Goal: Transaction & Acquisition: Purchase product/service

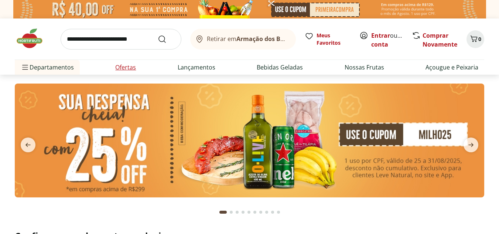
click at [130, 66] on link "Ofertas" at bounding box center [125, 67] width 21 height 9
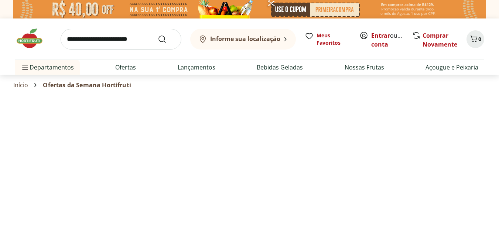
select select "**********"
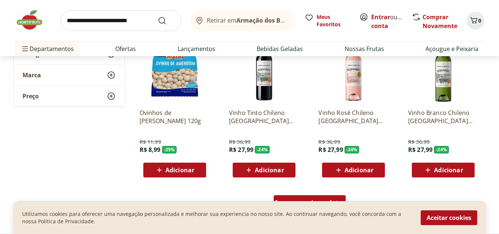
scroll to position [502, 0]
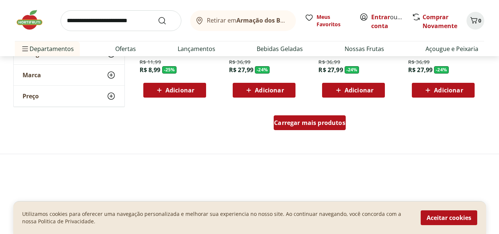
click at [294, 122] on span "Carregar mais produtos" at bounding box center [309, 123] width 71 height 6
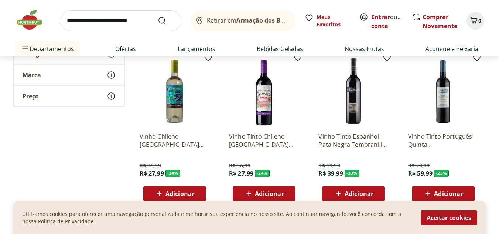
scroll to position [561, 0]
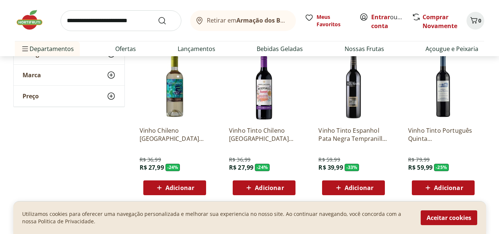
click at [361, 186] on span "Adicionar" at bounding box center [359, 188] width 29 height 6
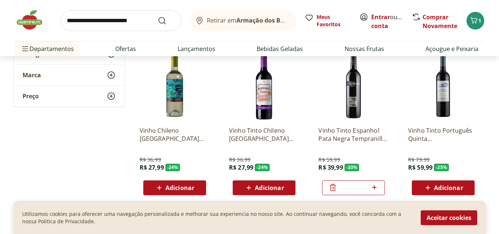
click at [274, 188] on span "Adicionar" at bounding box center [269, 188] width 29 height 6
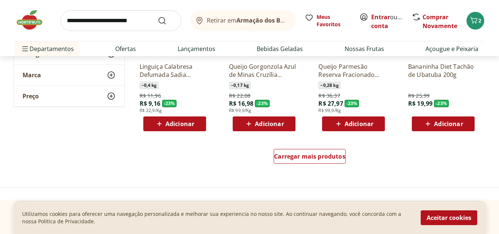
scroll to position [956, 0]
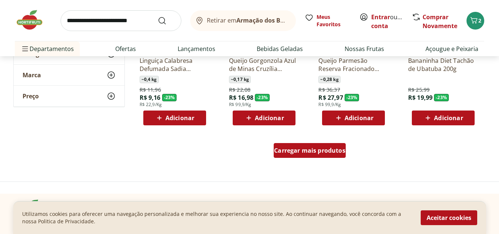
click at [320, 150] on span "Carregar mais produtos" at bounding box center [309, 150] width 71 height 6
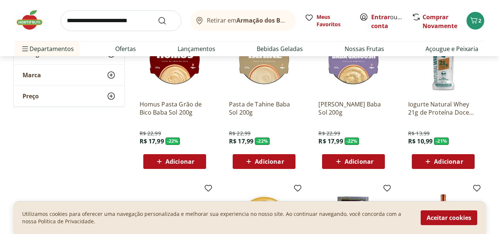
scroll to position [1239, 0]
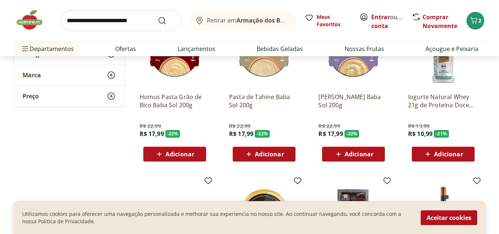
click at [451, 160] on div "Adicionar" at bounding box center [443, 153] width 51 height 13
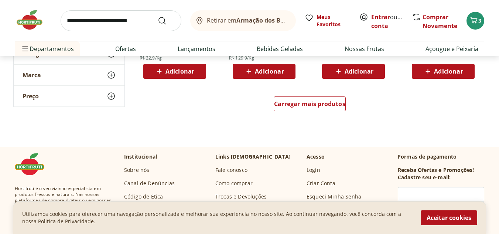
scroll to position [1488, 0]
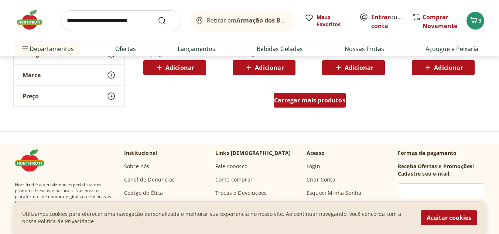
click at [320, 103] on span "Carregar mais produtos" at bounding box center [309, 100] width 71 height 6
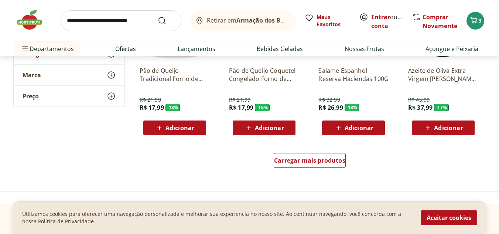
scroll to position [1919, 0]
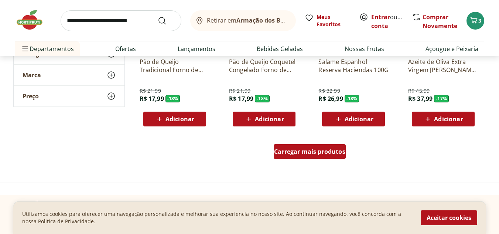
click at [331, 157] on div "Carregar mais produtos" at bounding box center [310, 151] width 72 height 15
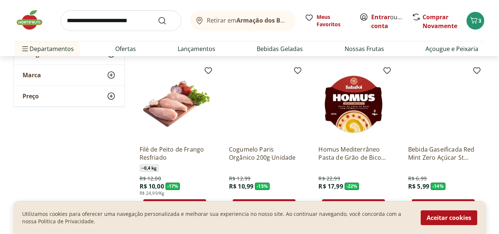
scroll to position [2172, 0]
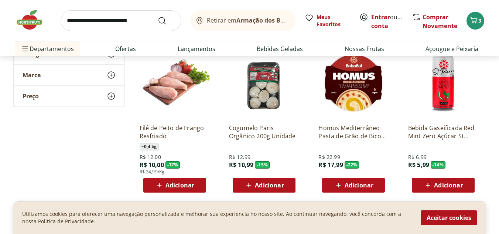
click at [179, 185] on span "Adicionar" at bounding box center [180, 185] width 29 height 6
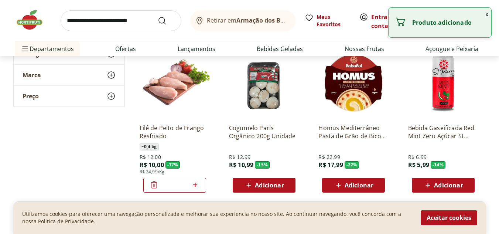
click at [198, 184] on icon at bounding box center [195, 184] width 9 height 9
type input "*"
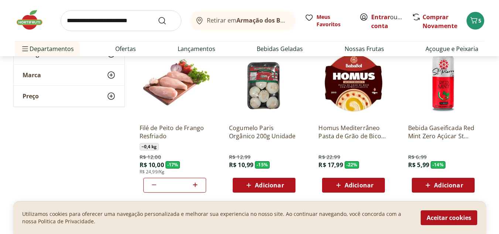
click at [276, 184] on span "Adicionar" at bounding box center [269, 185] width 29 height 6
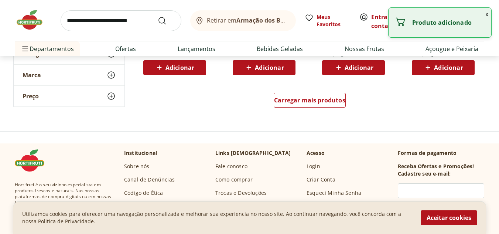
scroll to position [2468, 0]
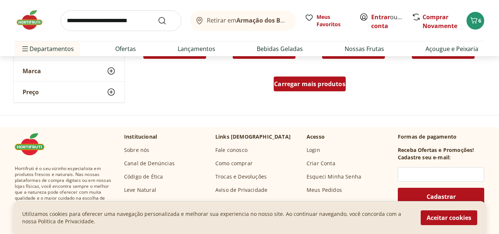
click at [336, 84] on span "Carregar mais produtos" at bounding box center [309, 84] width 71 height 6
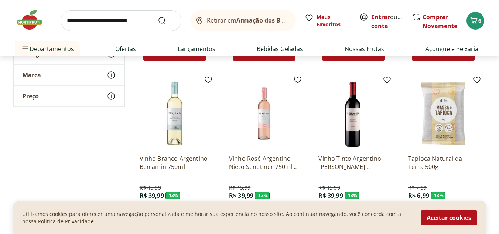
scroll to position [2642, 0]
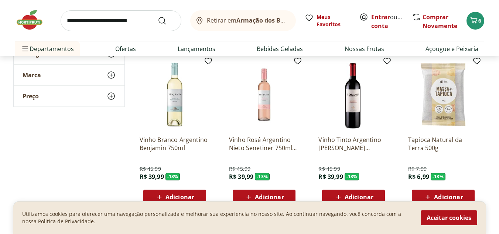
click at [359, 191] on div "Adicionar" at bounding box center [353, 196] width 51 height 13
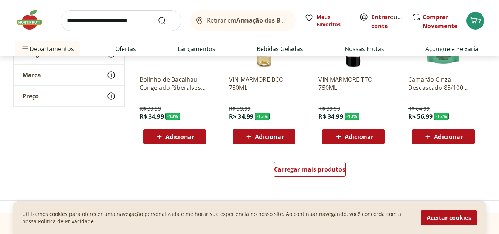
scroll to position [2853, 0]
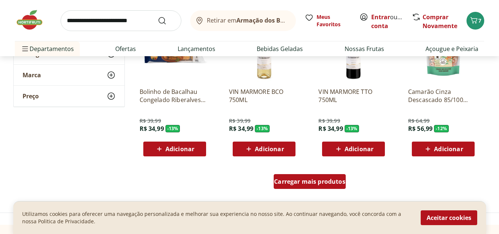
click at [326, 187] on div "Carregar mais produtos" at bounding box center [310, 181] width 72 height 15
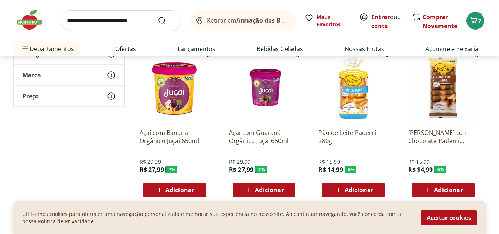
scroll to position [3301, 0]
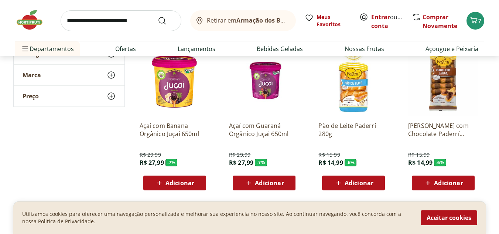
click at [200, 186] on div "Adicionar" at bounding box center [174, 182] width 51 height 13
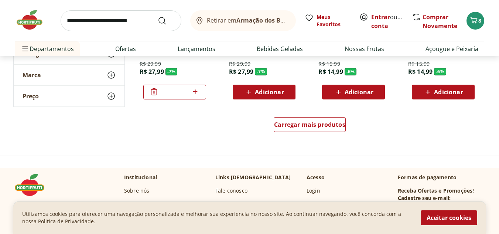
scroll to position [3406, 0]
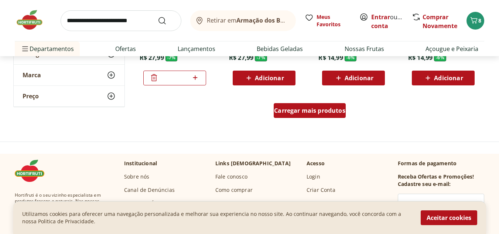
click at [312, 105] on div "Carregar mais produtos" at bounding box center [310, 110] width 72 height 15
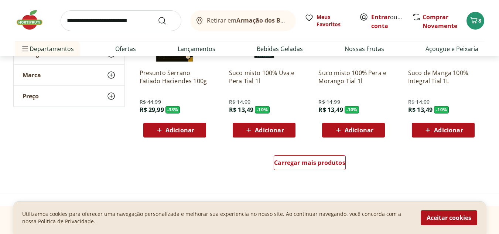
scroll to position [3843, 0]
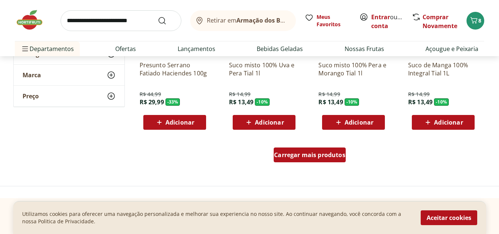
click at [320, 157] on span "Carregar mais produtos" at bounding box center [309, 155] width 71 height 6
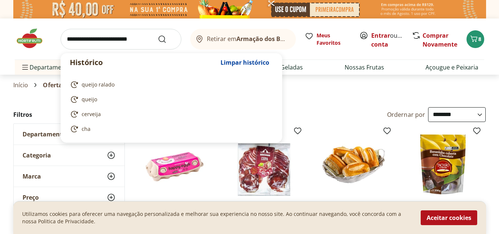
click at [83, 35] on input "search" at bounding box center [121, 39] width 121 height 21
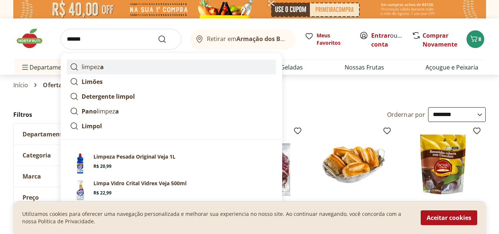
click at [103, 66] on strong "a" at bounding box center [102, 67] width 4 height 8
type input "*******"
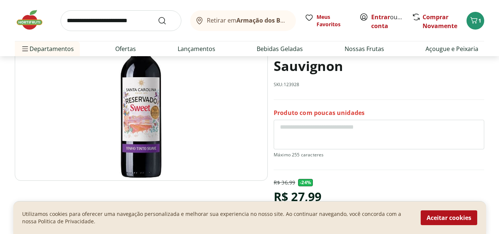
scroll to position [95, 0]
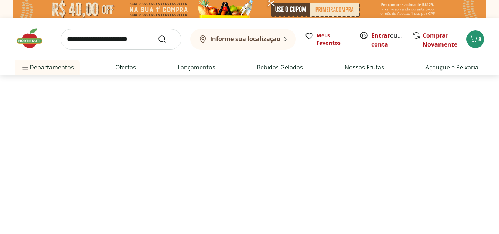
select select "**********"
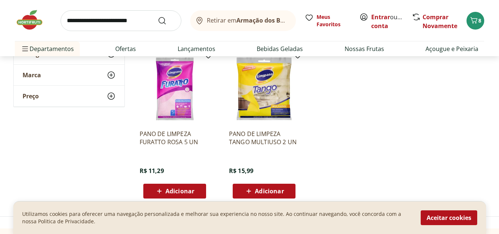
scroll to position [262, 0]
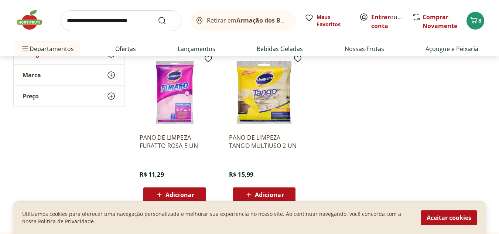
click at [248, 90] on img at bounding box center [264, 92] width 70 height 70
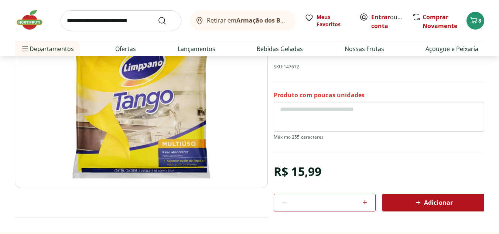
scroll to position [86, 0]
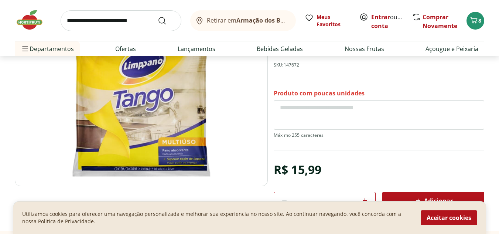
scroll to position [262, 0]
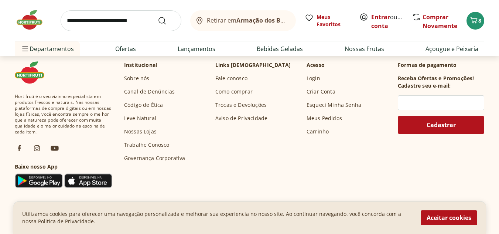
select select "**********"
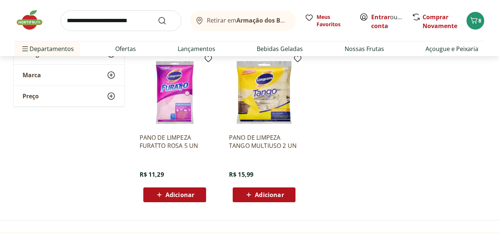
click at [131, 19] on input "search" at bounding box center [121, 20] width 121 height 21
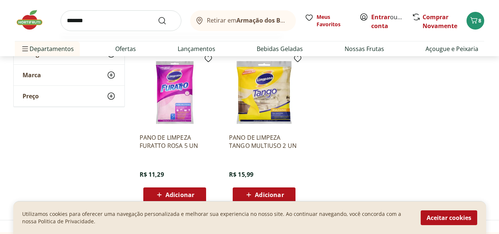
type input "*******"
click at [158, 16] on button "Submit Search" at bounding box center [167, 20] width 18 height 9
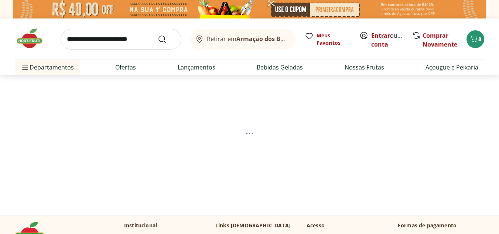
select select "**********"
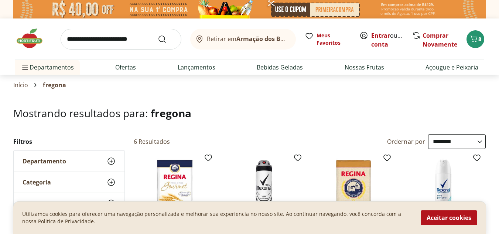
click at [125, 42] on input "search" at bounding box center [121, 39] width 121 height 21
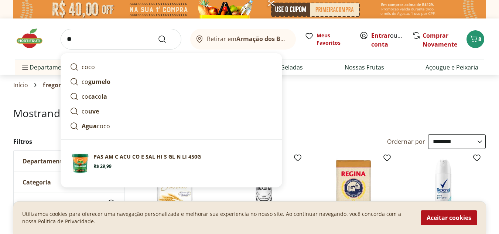
type input "*"
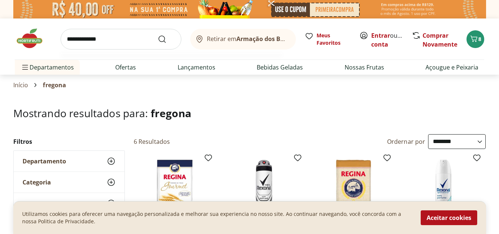
type input "**********"
click at [158, 35] on button "Submit Search" at bounding box center [167, 39] width 18 height 9
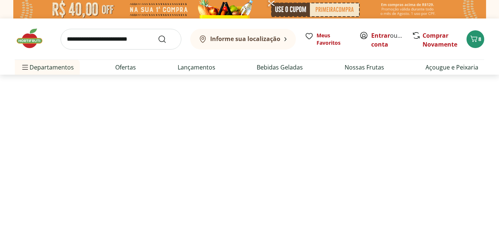
select select "**********"
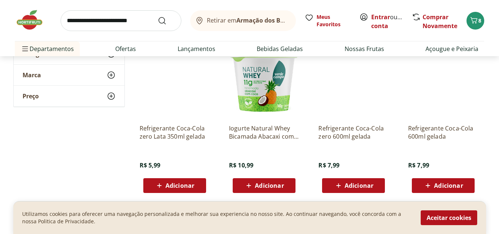
scroll to position [278, 0]
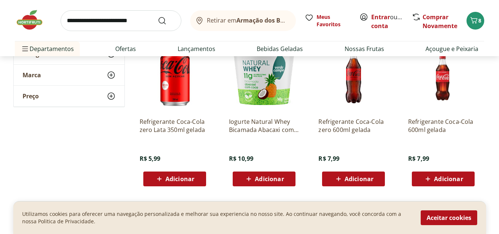
click at [273, 182] on span "Adicionar" at bounding box center [269, 179] width 29 height 6
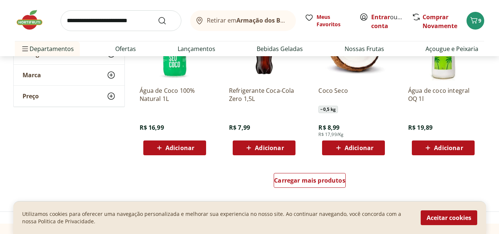
scroll to position [476, 0]
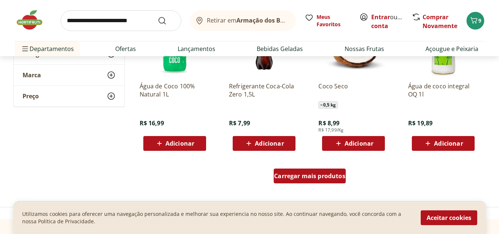
click at [299, 176] on span "Carregar mais produtos" at bounding box center [309, 176] width 71 height 6
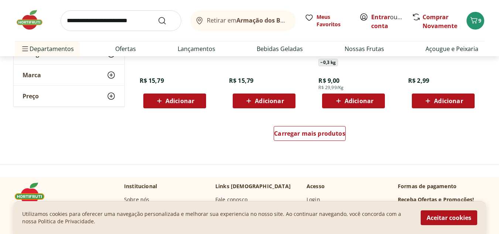
scroll to position [1009, 0]
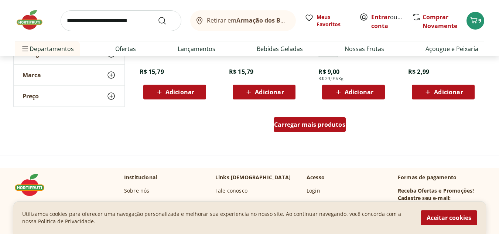
click at [324, 122] on span "Carregar mais produtos" at bounding box center [309, 125] width 71 height 6
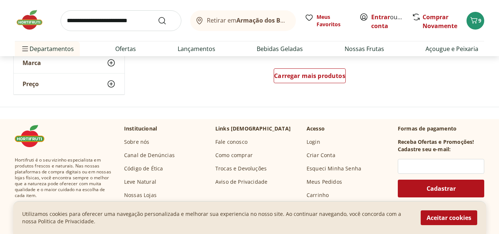
scroll to position [1547, 0]
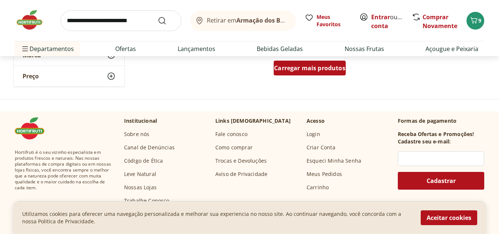
click at [329, 70] on span "Carregar mais produtos" at bounding box center [309, 68] width 71 height 6
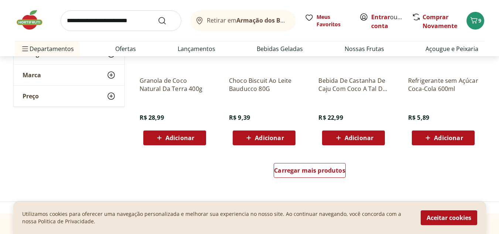
scroll to position [1936, 0]
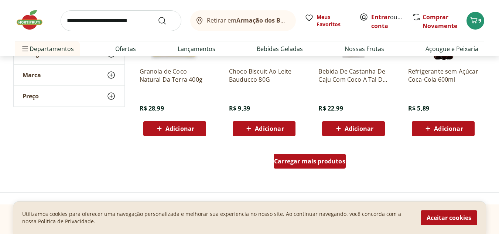
click at [305, 156] on div "Carregar mais produtos" at bounding box center [310, 161] width 72 height 15
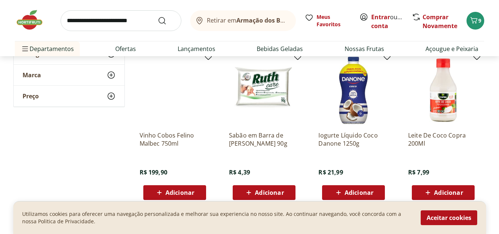
scroll to position [2197, 0]
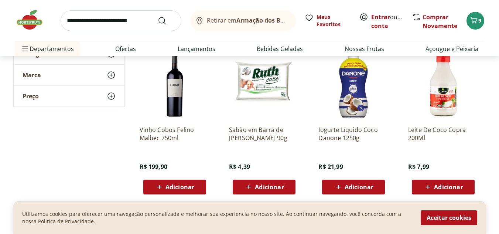
click at [286, 187] on div "Adicionar" at bounding box center [264, 186] width 51 height 13
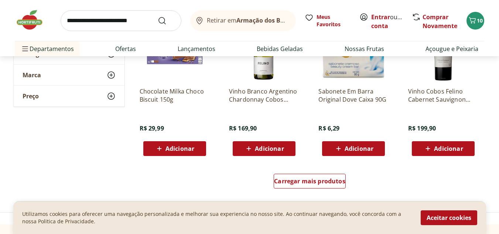
scroll to position [2404, 0]
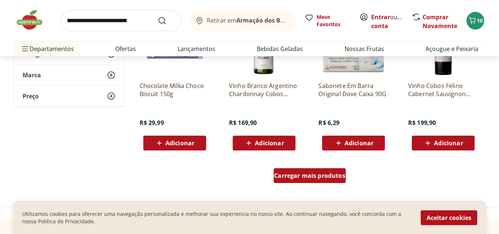
click at [295, 176] on span "Carregar mais produtos" at bounding box center [309, 176] width 71 height 6
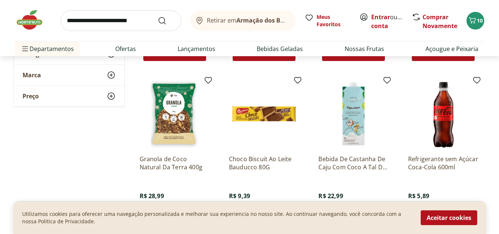
scroll to position [1855, 0]
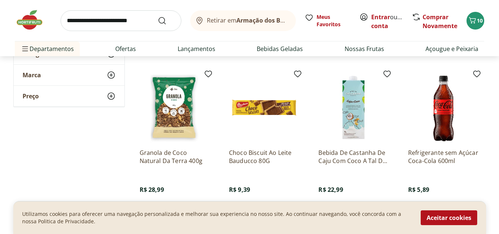
click at [79, 19] on input "search" at bounding box center [121, 20] width 121 height 21
type input "*******"
click at [158, 16] on button "Submit Search" at bounding box center [167, 20] width 18 height 9
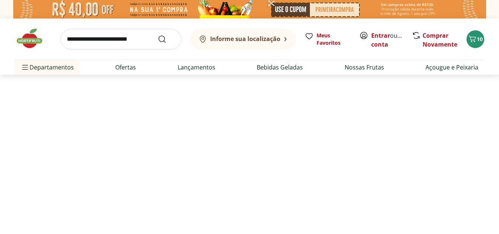
select select "**********"
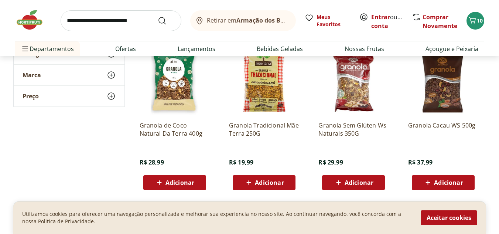
scroll to position [267, 0]
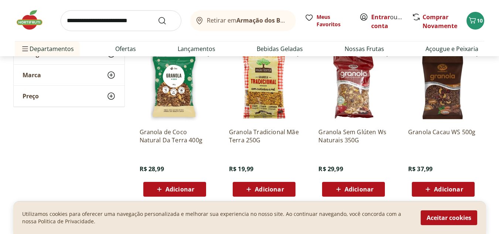
click at [189, 91] on img at bounding box center [175, 87] width 70 height 70
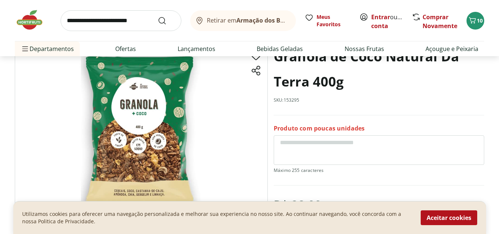
scroll to position [50, 0]
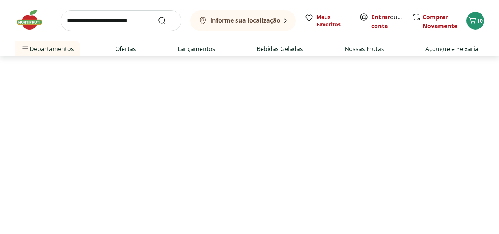
scroll to position [267, 0]
select select "**********"
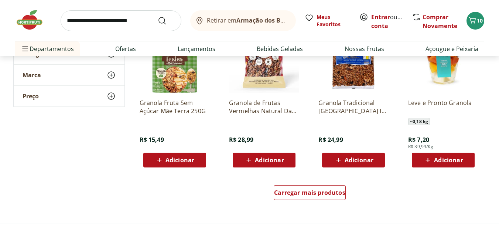
scroll to position [461, 0]
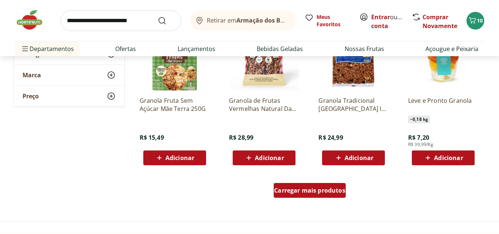
click at [301, 192] on span "Carregar mais produtos" at bounding box center [309, 190] width 71 height 6
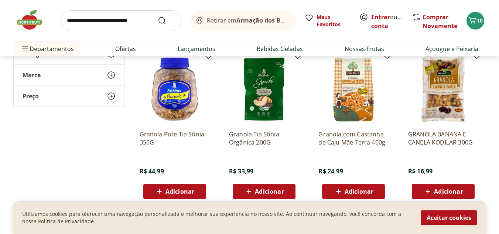
scroll to position [587, 0]
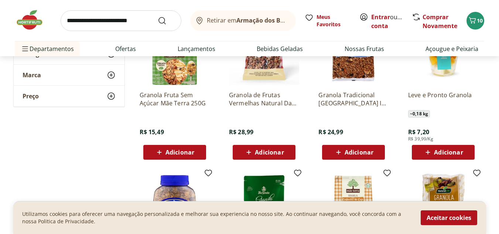
scroll to position [469, 0]
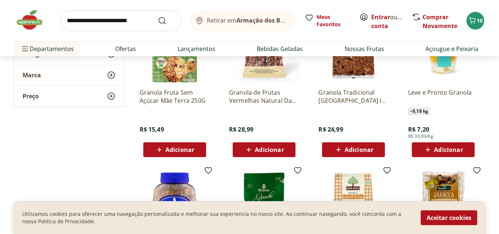
click at [349, 147] on span "Adicionar" at bounding box center [359, 150] width 29 height 6
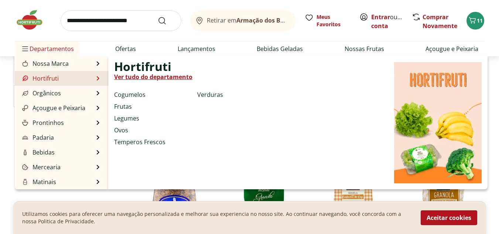
click at [124, 78] on link "Ver tudo do departamento" at bounding box center [153, 76] width 78 height 9
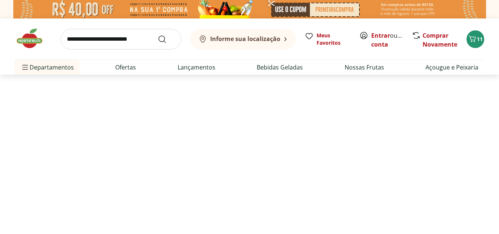
select select "**********"
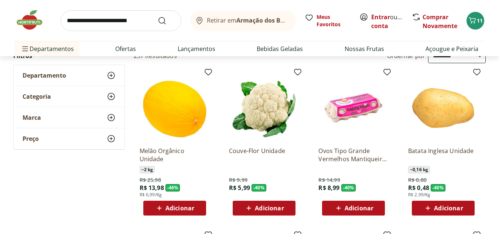
scroll to position [81, 0]
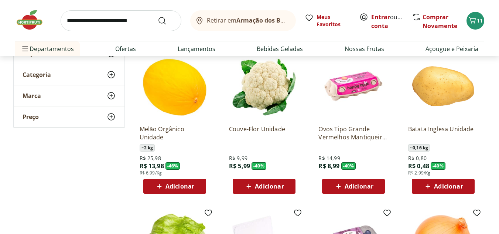
click at [448, 182] on span "Adicionar" at bounding box center [444, 186] width 40 height 9
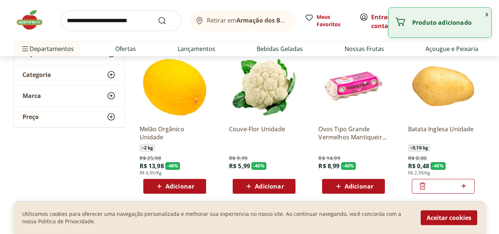
click at [466, 187] on icon at bounding box center [463, 185] width 9 height 9
click at [465, 184] on icon at bounding box center [463, 185] width 9 height 9
type input "*"
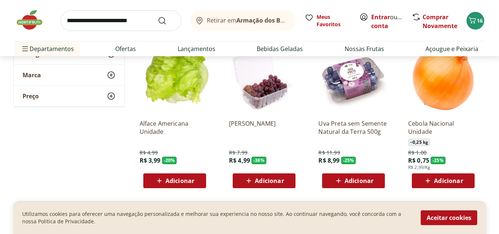
scroll to position [265, 0]
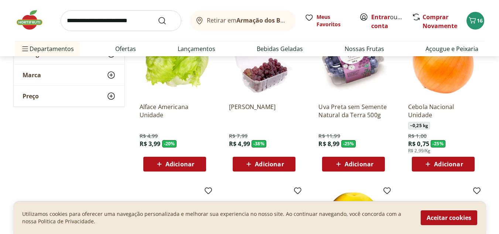
click at [261, 163] on span "Adicionar" at bounding box center [269, 164] width 29 height 6
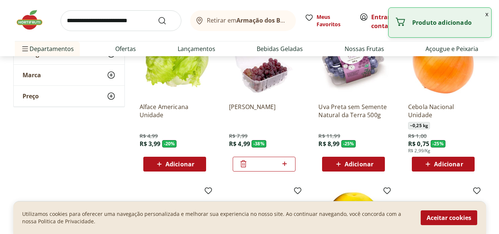
click at [450, 167] on span "Adicionar" at bounding box center [448, 164] width 29 height 6
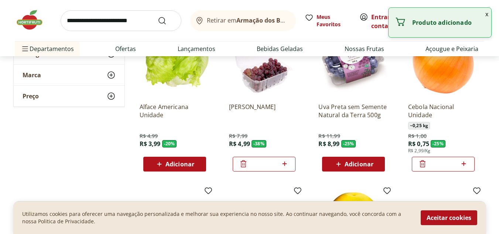
click at [466, 163] on icon at bounding box center [463, 163] width 9 height 9
type input "*"
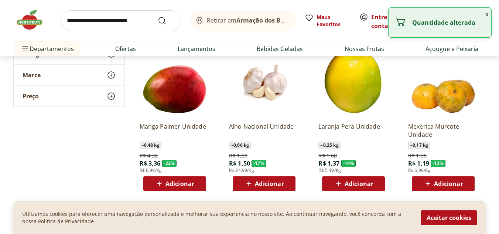
scroll to position [412, 0]
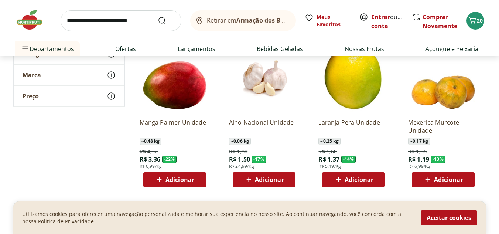
click at [171, 177] on span "Adicionar" at bounding box center [180, 180] width 29 height 6
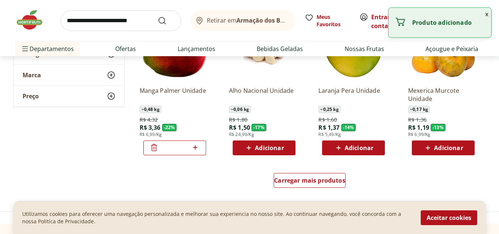
scroll to position [446, 0]
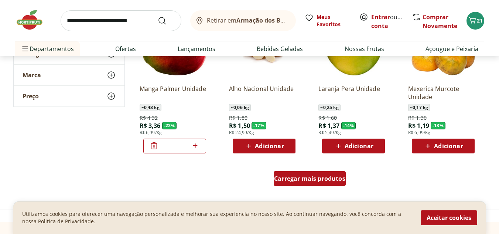
click at [319, 181] on span "Carregar mais produtos" at bounding box center [309, 179] width 71 height 6
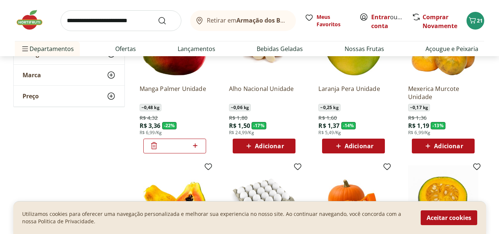
click at [463, 143] on span "Adicionar" at bounding box center [448, 146] width 29 height 6
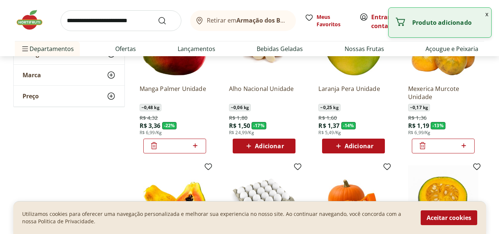
click at [464, 144] on icon at bounding box center [463, 145] width 9 height 9
type input "*"
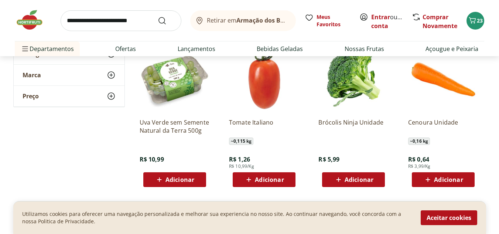
scroll to position [900, 0]
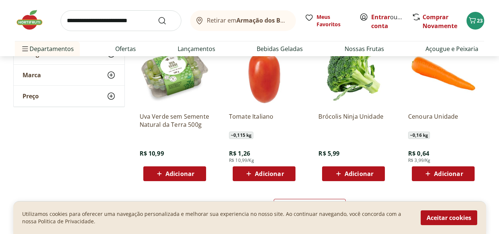
click at [271, 175] on span "Adicionar" at bounding box center [269, 174] width 29 height 6
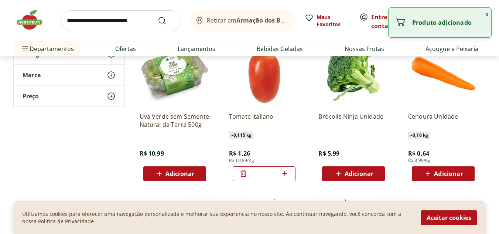
click at [288, 173] on icon at bounding box center [284, 173] width 9 height 9
type input "*"
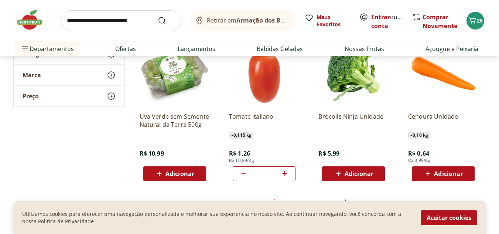
click at [438, 171] on span "Adicionar" at bounding box center [448, 174] width 29 height 6
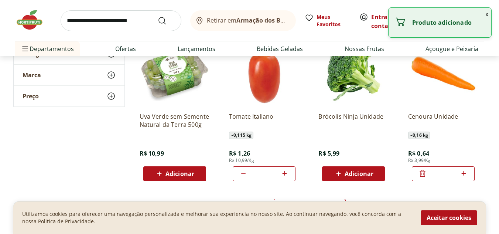
click at [463, 173] on icon at bounding box center [463, 173] width 9 height 9
type input "*"
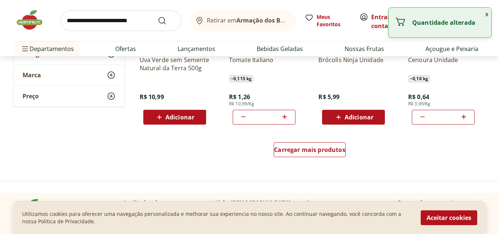
scroll to position [966, 0]
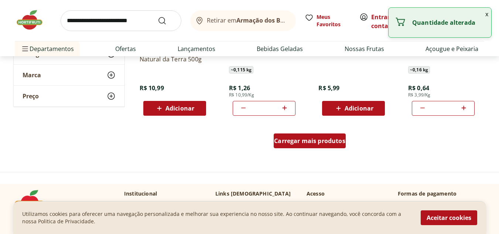
click at [327, 140] on span "Carregar mais produtos" at bounding box center [309, 141] width 71 height 6
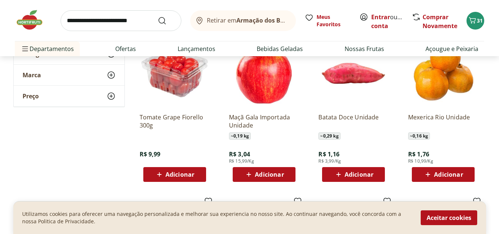
scroll to position [1060, 0]
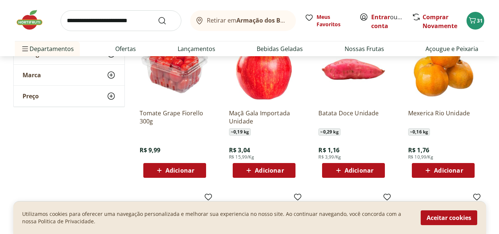
click at [450, 173] on span "Adicionar" at bounding box center [448, 170] width 29 height 6
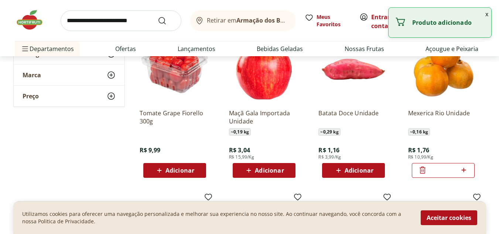
click at [463, 170] on icon at bounding box center [464, 170] width 4 height 4
type input "*"
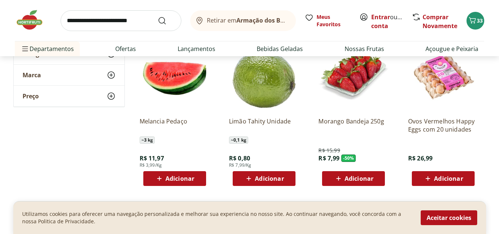
scroll to position [1219, 0]
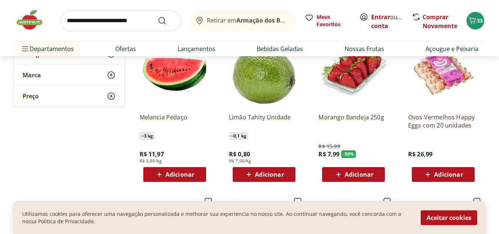
click at [362, 176] on span "Adicionar" at bounding box center [359, 174] width 29 height 6
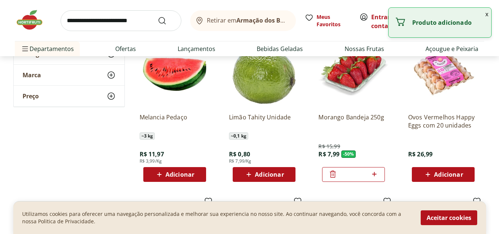
click at [374, 175] on icon at bounding box center [374, 174] width 9 height 9
type input "*"
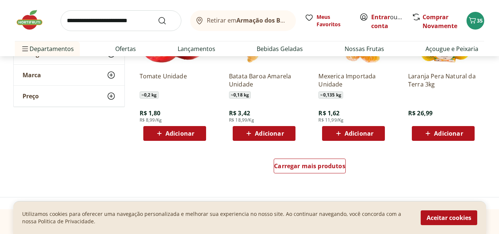
scroll to position [1426, 0]
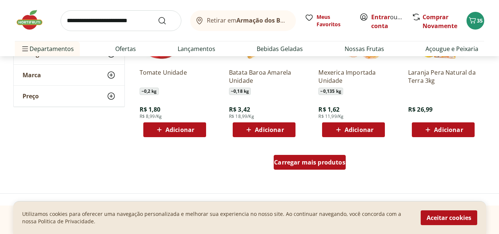
click at [323, 165] on span "Carregar mais produtos" at bounding box center [309, 162] width 71 height 6
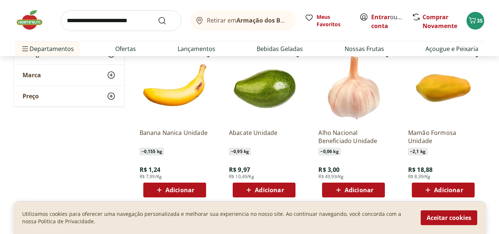
scroll to position [1532, 0]
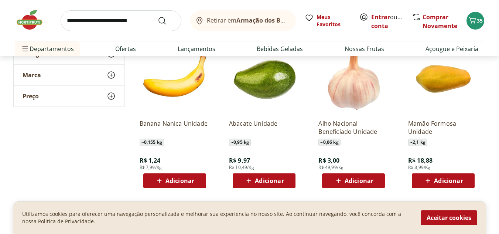
click at [187, 186] on div "Adicionar" at bounding box center [174, 180] width 51 height 13
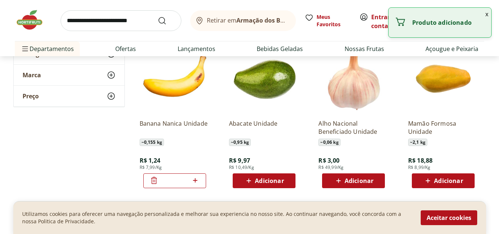
click at [197, 185] on icon at bounding box center [195, 180] width 9 height 9
type input "*"
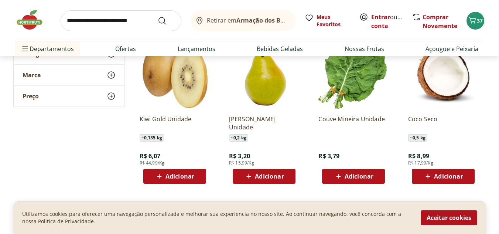
scroll to position [1866, 0]
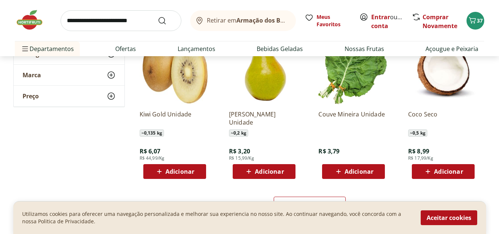
click at [181, 169] on span "Adicionar" at bounding box center [180, 172] width 29 height 6
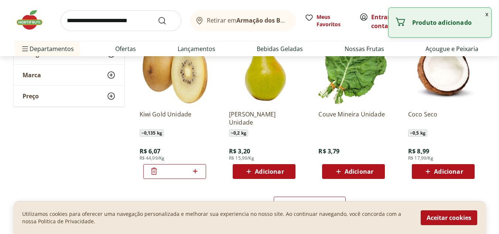
click at [198, 173] on icon at bounding box center [195, 171] width 9 height 9
type input "*"
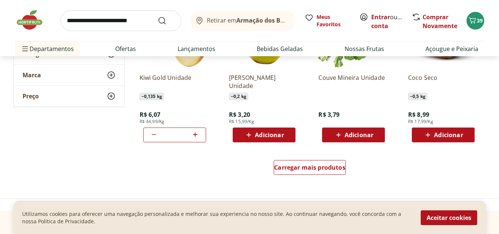
scroll to position [1917, 0]
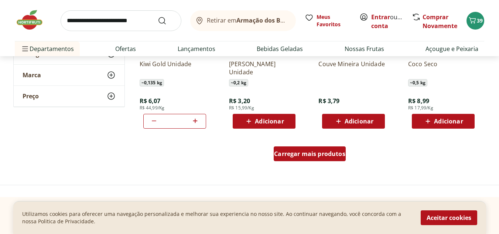
click at [315, 149] on div "Carregar mais produtos" at bounding box center [310, 153] width 72 height 15
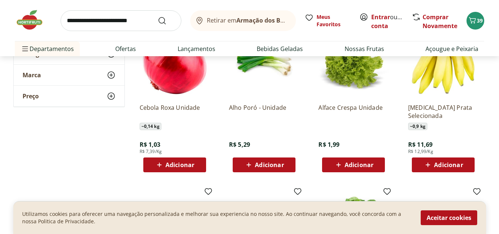
scroll to position [2035, 0]
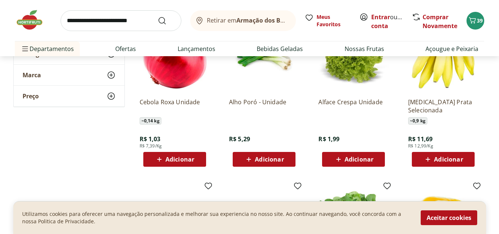
click at [170, 157] on span "Adicionar" at bounding box center [180, 159] width 29 height 6
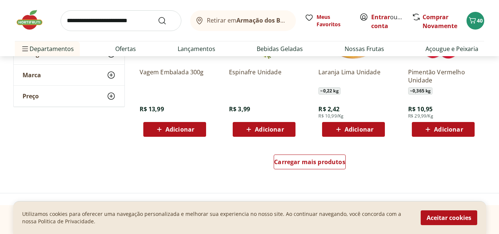
scroll to position [2396, 0]
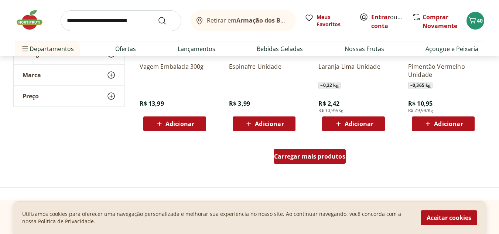
click at [335, 157] on span "Carregar mais produtos" at bounding box center [309, 156] width 71 height 6
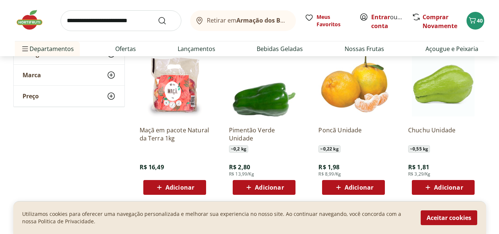
scroll to position [2495, 0]
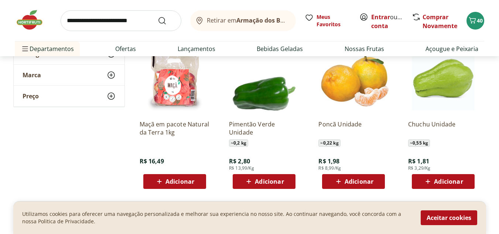
click at [358, 184] on span "Adicionar" at bounding box center [359, 182] width 29 height 6
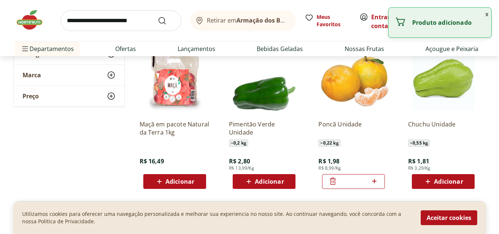
click at [373, 182] on icon at bounding box center [374, 181] width 9 height 9
type input "*"
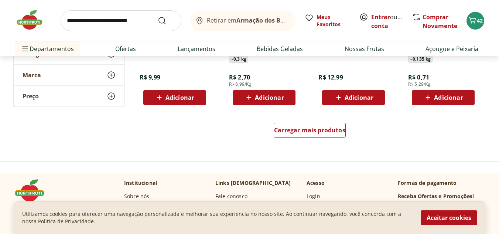
scroll to position [2923, 0]
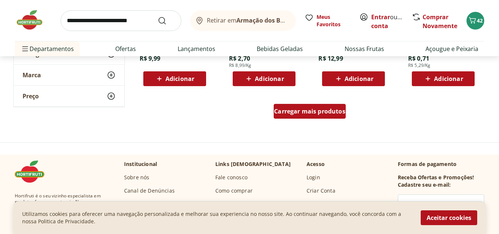
click at [329, 114] on span "Carregar mais produtos" at bounding box center [309, 111] width 71 height 6
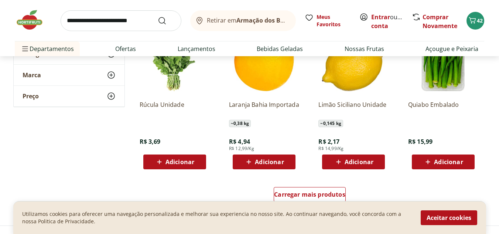
scroll to position [3336, 0]
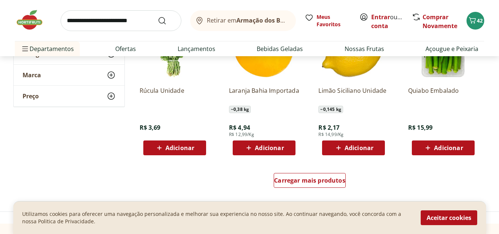
click at [344, 147] on span "Adicionar" at bounding box center [354, 147] width 40 height 9
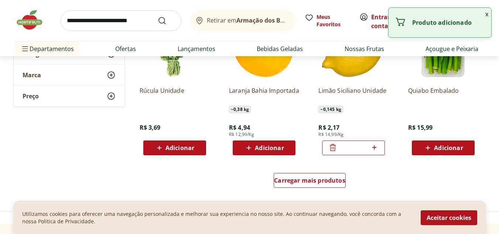
click at [378, 149] on icon at bounding box center [374, 147] width 9 height 9
type input "*"
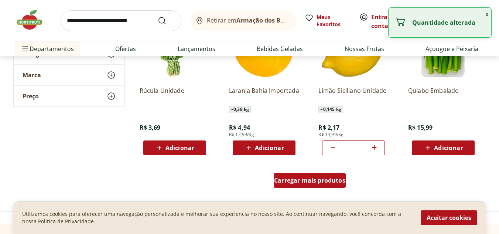
click at [312, 183] on span "Carregar mais produtos" at bounding box center [309, 180] width 71 height 6
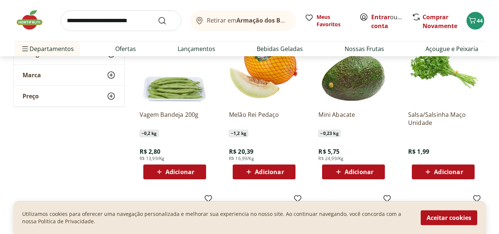
scroll to position [3484, 0]
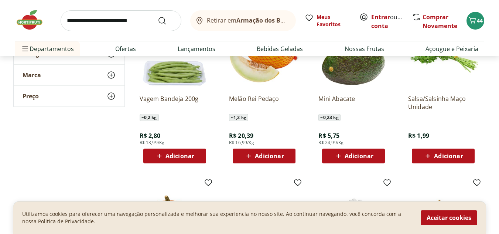
click at [353, 157] on span "Adicionar" at bounding box center [359, 156] width 29 height 6
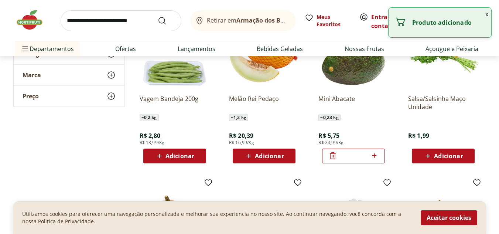
click at [375, 158] on icon at bounding box center [374, 155] width 9 height 9
type input "*"
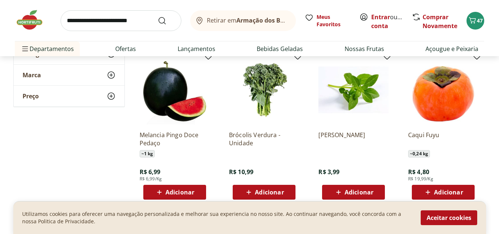
scroll to position [3781, 0]
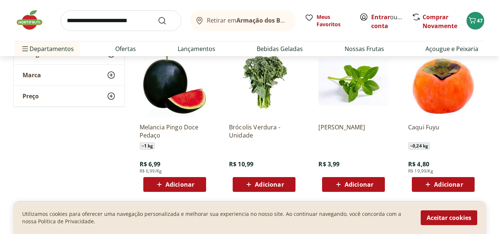
click at [271, 189] on span "Adicionar" at bounding box center [264, 184] width 40 height 9
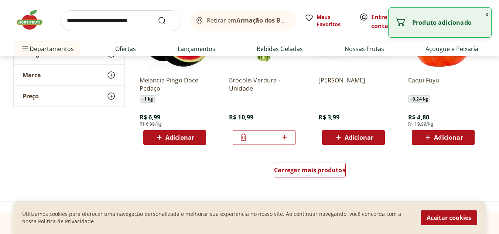
scroll to position [3836, 0]
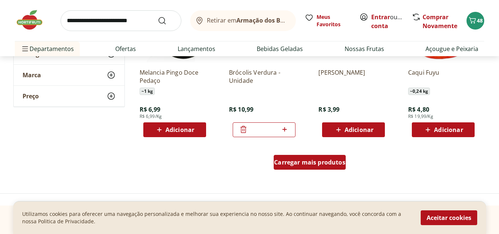
click at [329, 166] on div "Carregar mais produtos" at bounding box center [310, 162] width 72 height 15
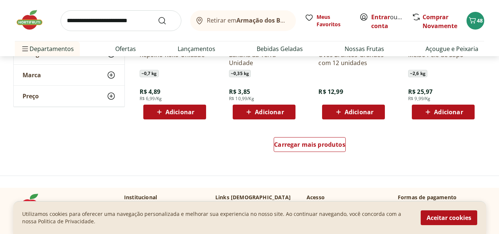
scroll to position [4353, 0]
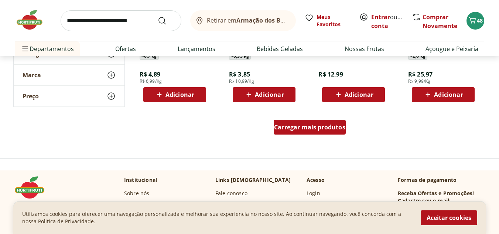
click at [327, 125] on span "Carregar mais produtos" at bounding box center [309, 127] width 71 height 6
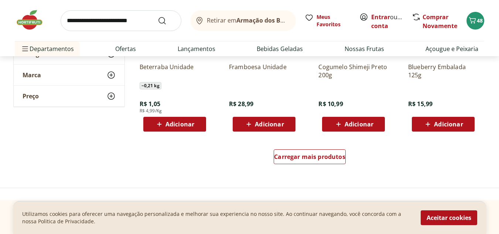
scroll to position [4824, 0]
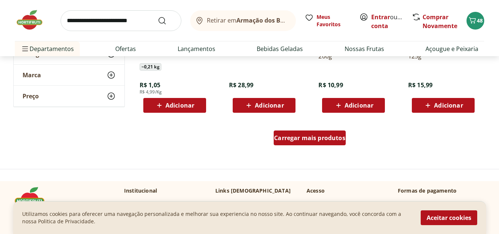
click at [331, 138] on span "Carregar mais produtos" at bounding box center [309, 138] width 71 height 6
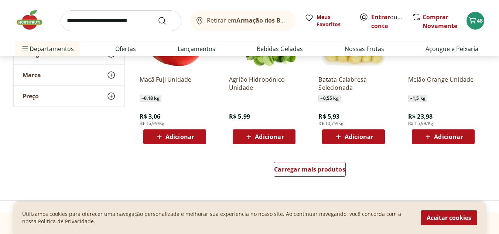
scroll to position [5285, 0]
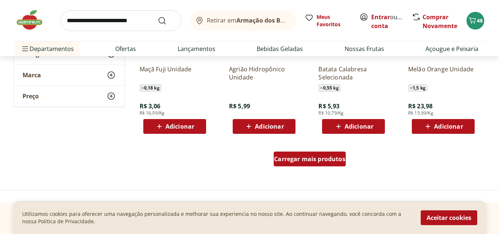
click at [320, 163] on div "Carregar mais produtos" at bounding box center [310, 159] width 72 height 15
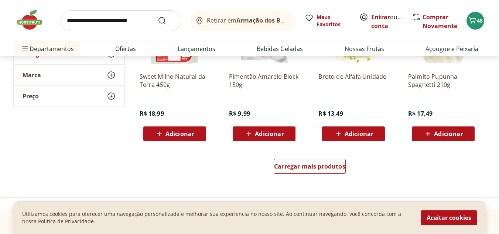
scroll to position [5781, 0]
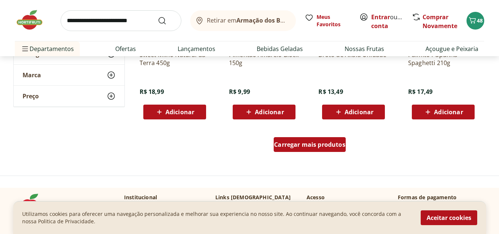
click at [322, 146] on span "Carregar mais produtos" at bounding box center [309, 145] width 71 height 6
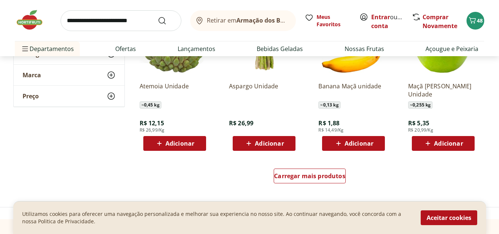
scroll to position [6255, 0]
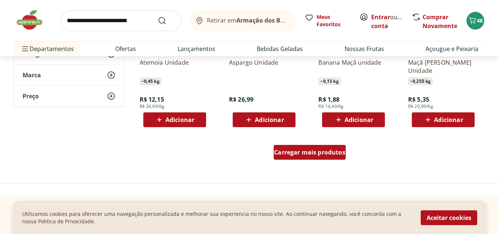
click at [310, 154] on span "Carregar mais produtos" at bounding box center [309, 152] width 71 height 6
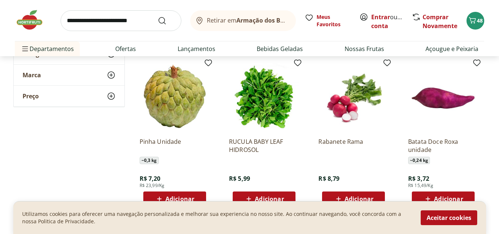
scroll to position [6521, 0]
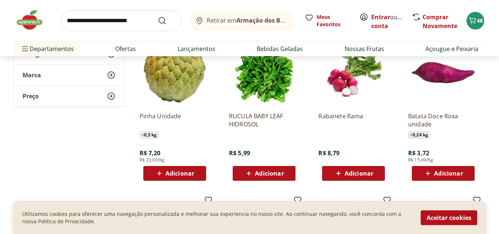
click at [185, 173] on span "Adicionar" at bounding box center [180, 173] width 29 height 6
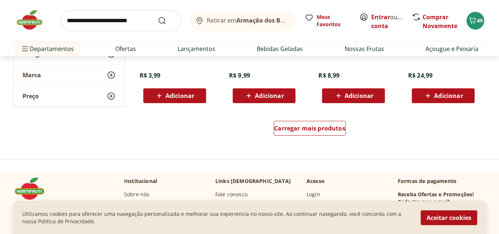
scroll to position [6774, 0]
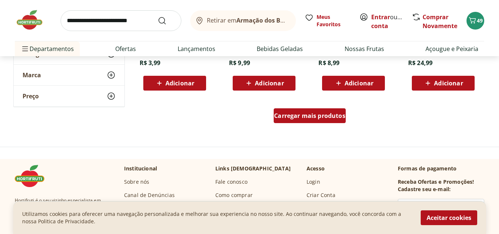
click at [315, 111] on div "Carregar mais produtos" at bounding box center [310, 115] width 72 height 15
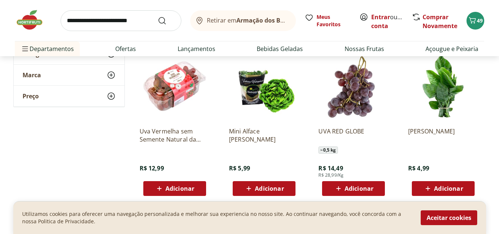
scroll to position [7191, 0]
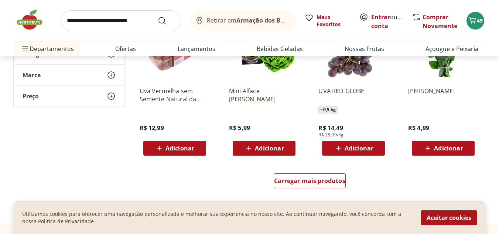
click at [347, 149] on span "Adicionar" at bounding box center [359, 148] width 29 height 6
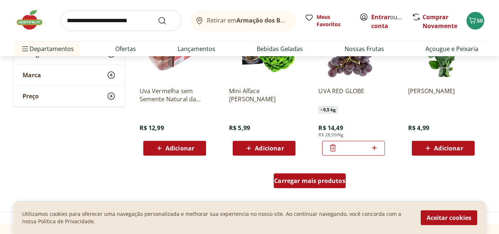
click at [316, 182] on span "Carregar mais produtos" at bounding box center [309, 181] width 71 height 6
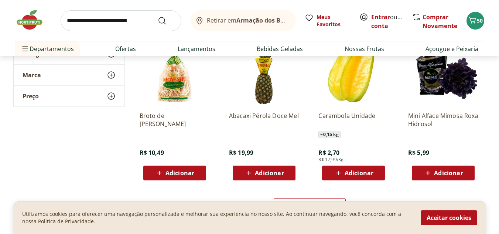
scroll to position [7691, 0]
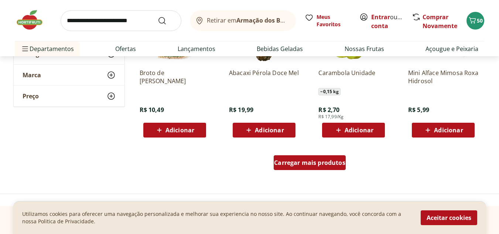
click at [330, 167] on div "Carregar mais produtos" at bounding box center [310, 162] width 72 height 15
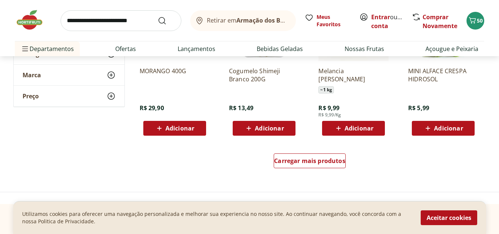
scroll to position [8205, 0]
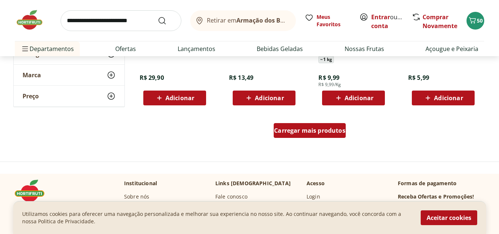
click at [329, 136] on div "Carregar mais produtos" at bounding box center [310, 130] width 72 height 15
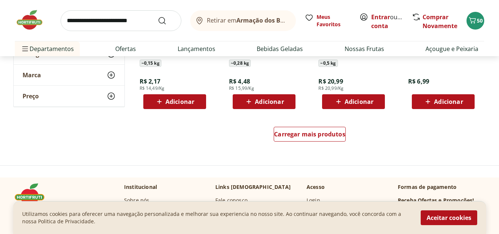
scroll to position [8699, 0]
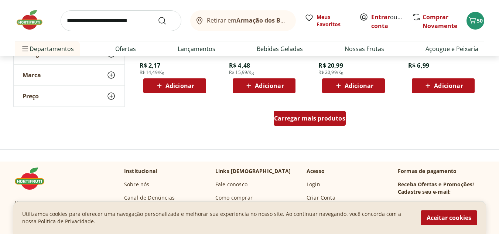
click at [311, 118] on span "Carregar mais produtos" at bounding box center [309, 118] width 71 height 6
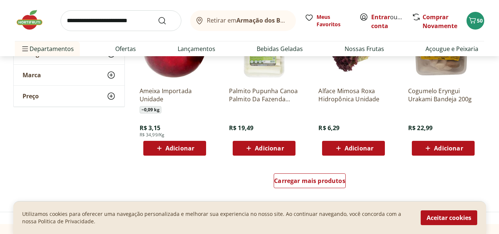
scroll to position [9135, 0]
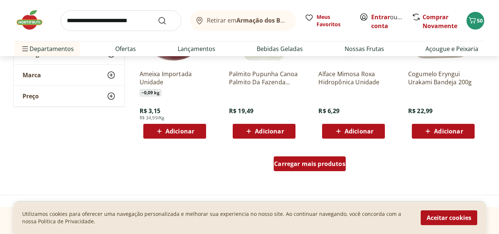
click at [295, 165] on span "Carregar mais produtos" at bounding box center [309, 164] width 71 height 6
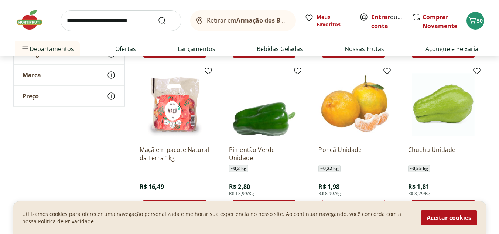
scroll to position [2505, 0]
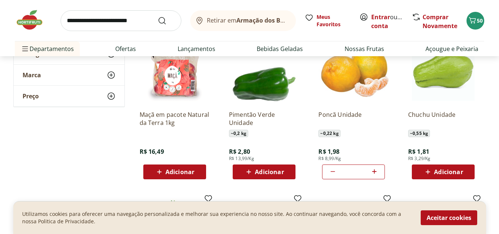
click at [170, 170] on span "Adicionar" at bounding box center [180, 172] width 29 height 6
click at [122, 16] on input "search" at bounding box center [121, 20] width 121 height 21
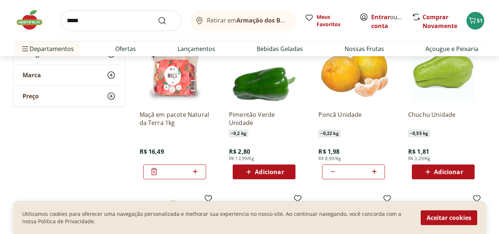
type input "*****"
click at [158, 16] on button "Submit Search" at bounding box center [167, 20] width 18 height 9
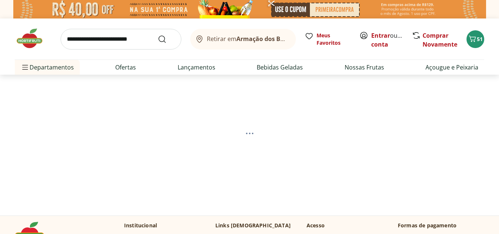
select select "**********"
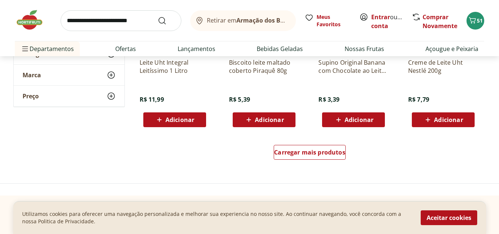
scroll to position [510, 0]
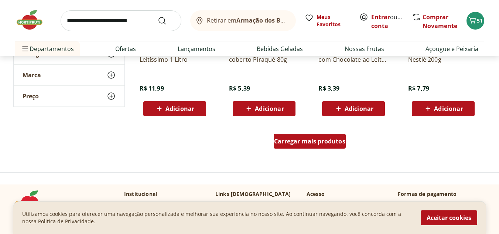
click at [289, 143] on span "Carregar mais produtos" at bounding box center [309, 141] width 71 height 6
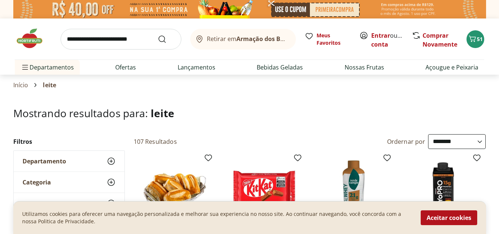
select select "**********"
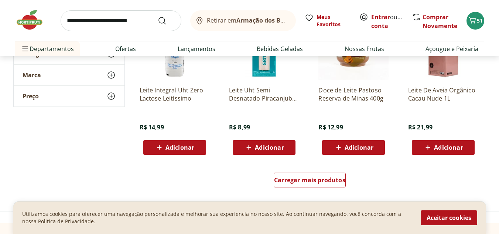
scroll to position [972, 0]
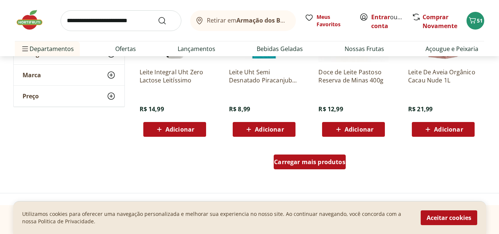
click at [285, 161] on span "Carregar mais produtos" at bounding box center [309, 162] width 71 height 6
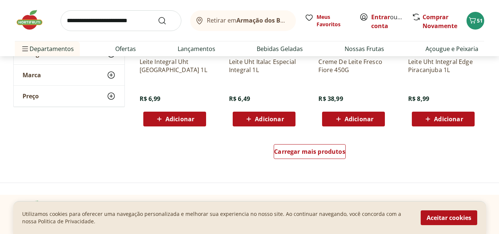
scroll to position [1479, 0]
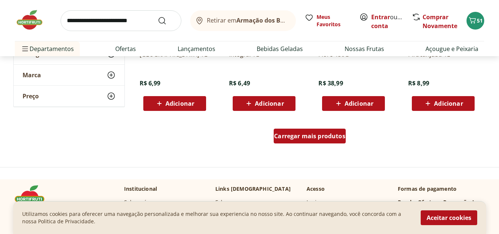
click at [306, 133] on span "Carregar mais produtos" at bounding box center [309, 136] width 71 height 6
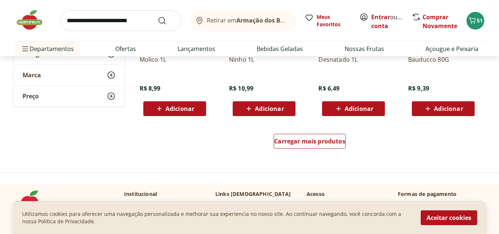
scroll to position [1961, 0]
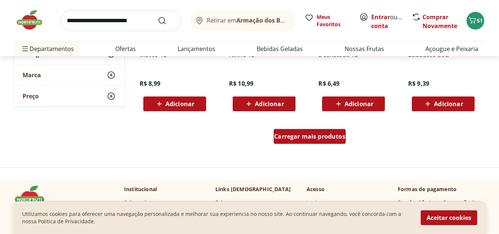
click at [333, 143] on div "Carregar mais produtos" at bounding box center [310, 136] width 72 height 15
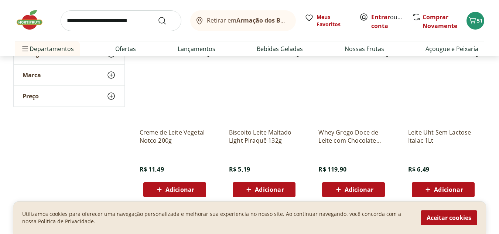
scroll to position [2211, 0]
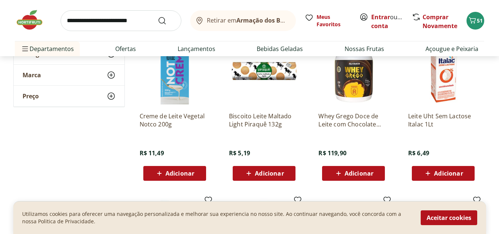
click at [451, 177] on span "Adicionar" at bounding box center [444, 173] width 40 height 9
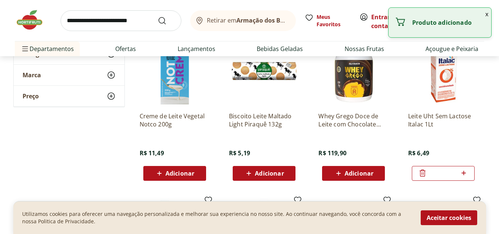
click at [462, 173] on icon at bounding box center [463, 173] width 9 height 9
type input "*"
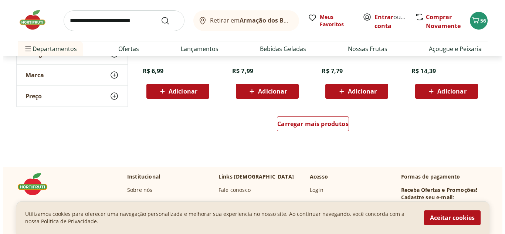
scroll to position [2461, 0]
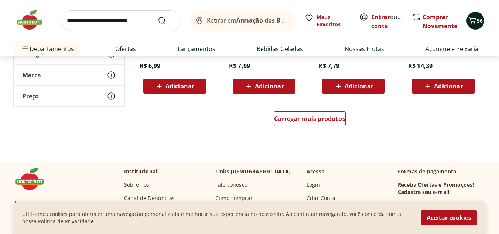
click at [480, 22] on span "56" at bounding box center [480, 20] width 6 height 7
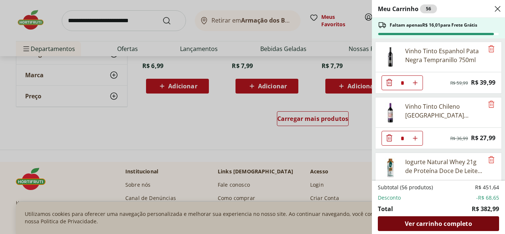
click at [424, 227] on span "Ver carrinho completo" at bounding box center [438, 224] width 67 height 6
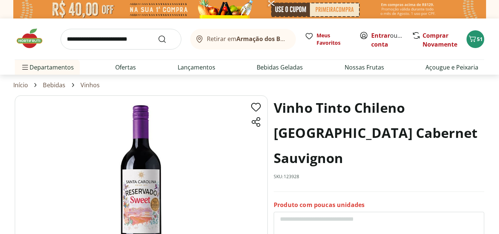
click at [114, 39] on input "search" at bounding box center [121, 39] width 121 height 21
type input "*****"
click at [158, 35] on button "Submit Search" at bounding box center [167, 39] width 18 height 9
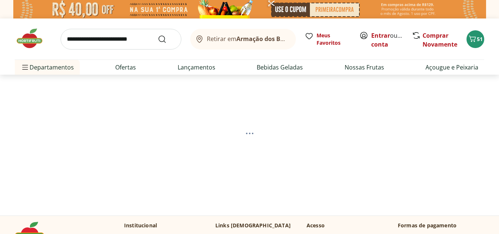
select select "**********"
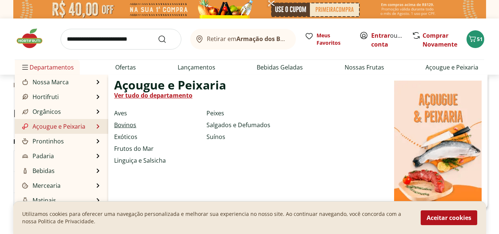
click at [125, 123] on link "Bovinos" at bounding box center [125, 124] width 22 height 9
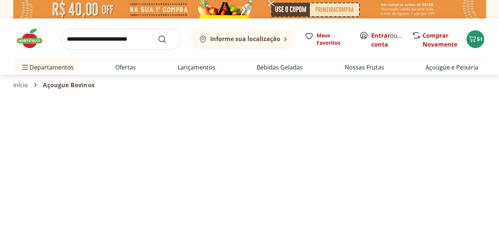
select select "**********"
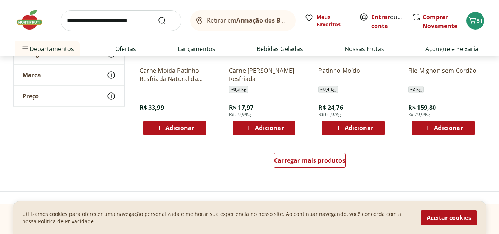
scroll to position [469, 0]
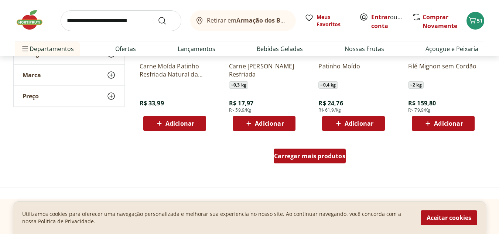
click at [326, 151] on div "Carregar mais produtos" at bounding box center [310, 156] width 72 height 15
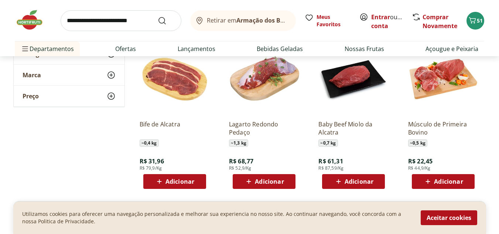
scroll to position [733, 0]
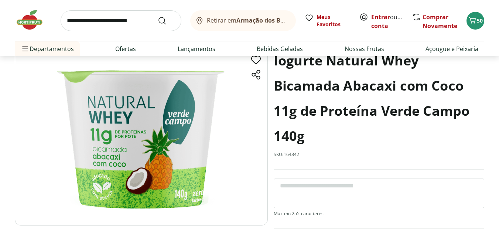
scroll to position [52, 0]
